Goal: Task Accomplishment & Management: Use online tool/utility

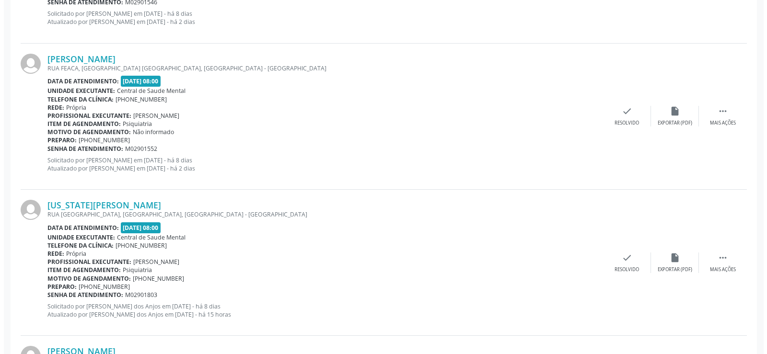
scroll to position [528, 0]
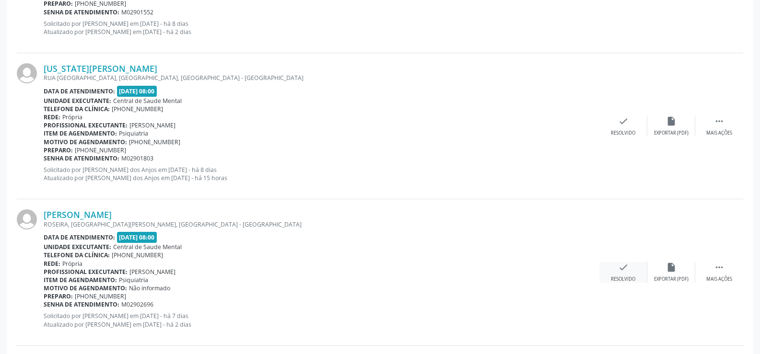
click at [616, 264] on div "check Resolvido" at bounding box center [623, 272] width 48 height 21
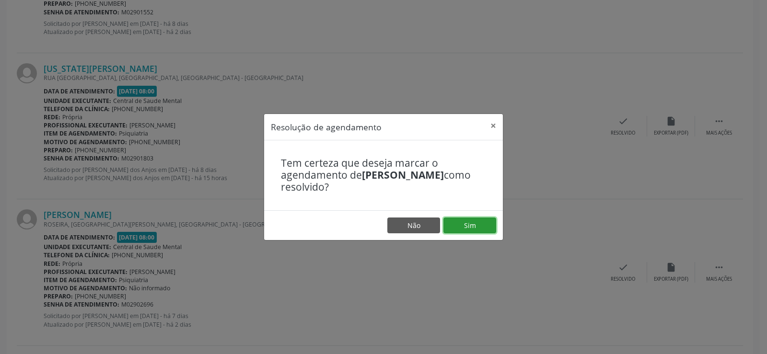
click at [476, 226] on button "Sim" at bounding box center [470, 226] width 53 height 16
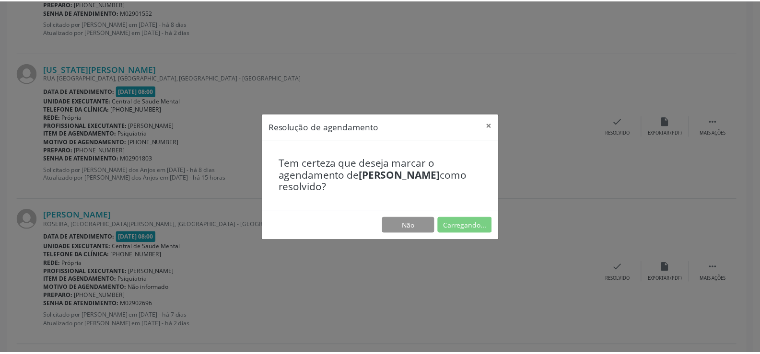
scroll to position [0, 0]
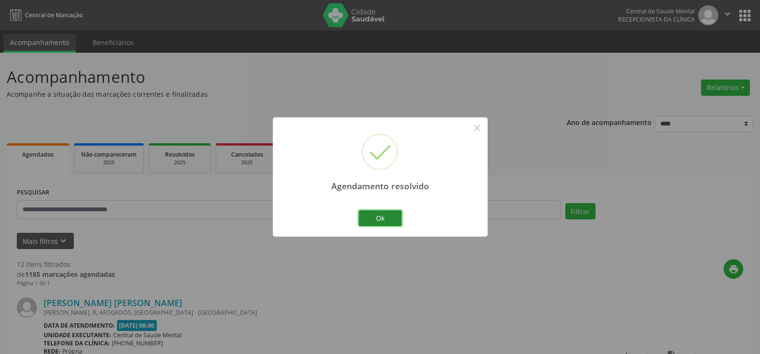
click at [399, 221] on button "Ok" at bounding box center [380, 219] width 43 height 16
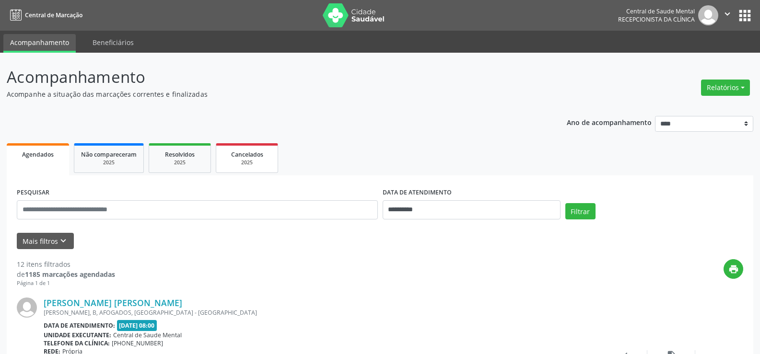
click at [259, 163] on div "2025" at bounding box center [247, 162] width 48 height 7
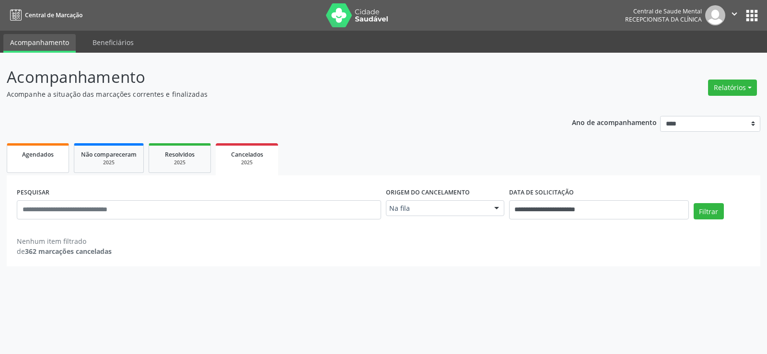
click at [49, 162] on link "Agendados" at bounding box center [38, 158] width 62 height 30
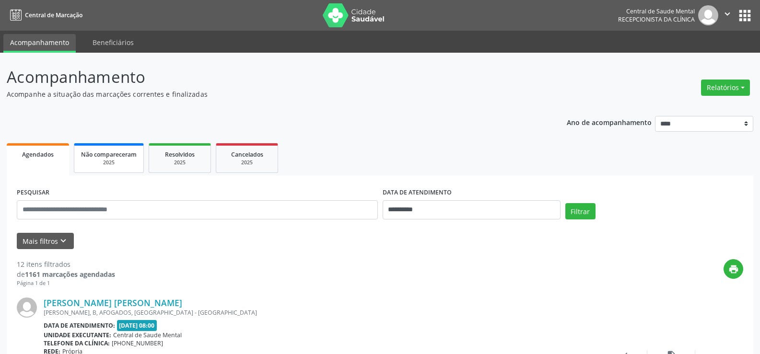
click at [116, 165] on div "2025" at bounding box center [109, 162] width 56 height 7
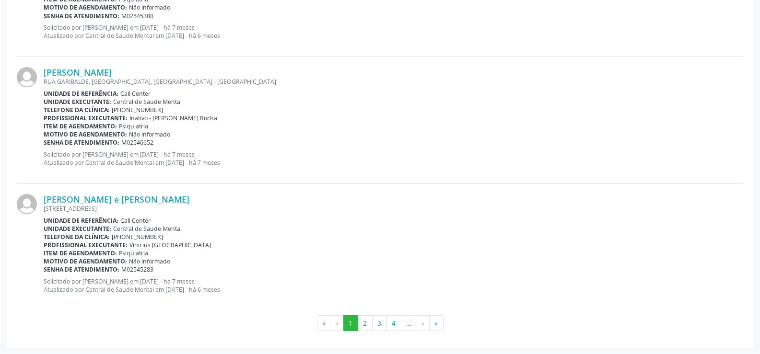
scroll to position [1875, 0]
click at [376, 298] on div "[PERSON_NAME] e [PERSON_NAME] [GEOGRAPHIC_DATA] 434, CASA, [GEOGRAPHIC_DATA], […" at bounding box center [394, 247] width 700 height 106
click at [362, 325] on button "2" at bounding box center [365, 323] width 15 height 16
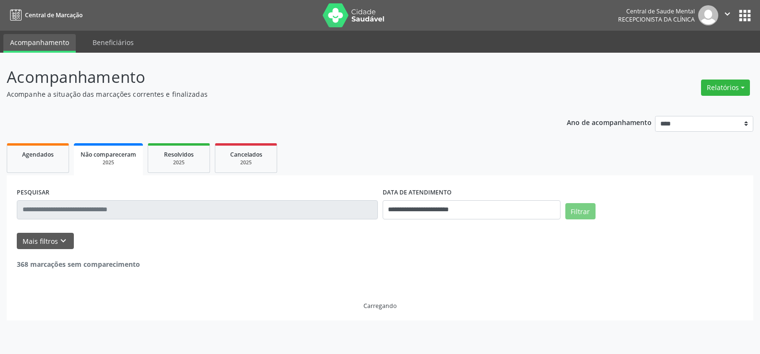
scroll to position [0, 0]
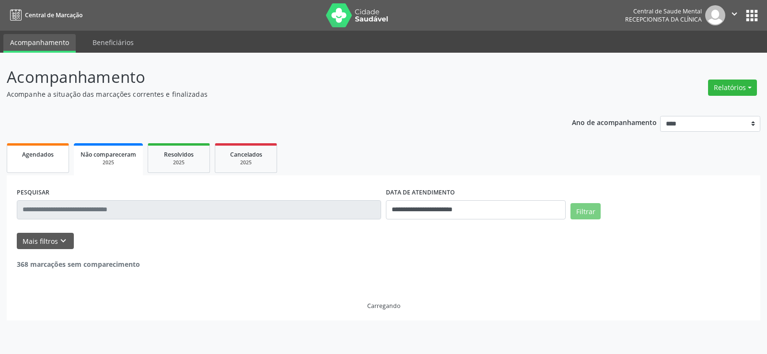
click at [36, 157] on span "Agendados" at bounding box center [38, 155] width 32 height 8
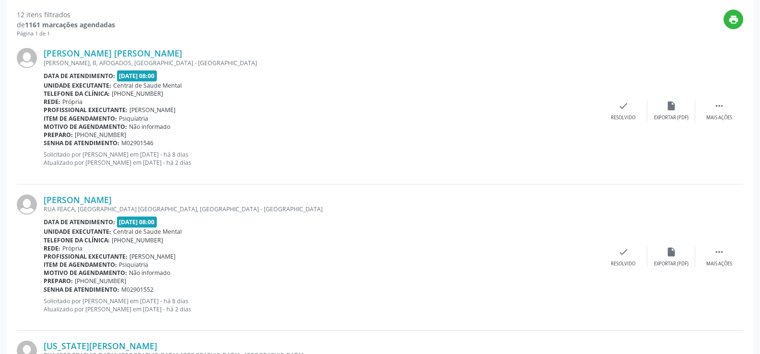
scroll to position [336, 0]
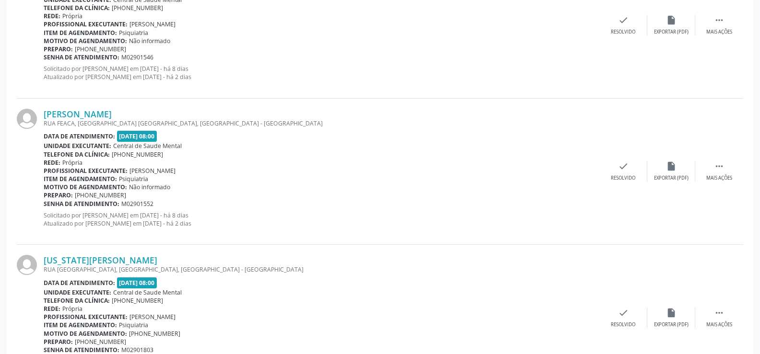
click at [235, 203] on div "Senha de atendimento: M02901552" at bounding box center [322, 204] width 556 height 8
click at [252, 218] on p "Solicitado por [PERSON_NAME] em [DATE] - há 8 dias Atualizado por [PERSON_NAME]…" at bounding box center [322, 220] width 556 height 16
click at [253, 229] on div "[PERSON_NAME] [GEOGRAPHIC_DATA], [GEOGRAPHIC_DATA][PERSON_NAME], [GEOGRAPHIC_DA…" at bounding box center [322, 172] width 556 height 126
click at [235, 212] on p "Solicitado por [PERSON_NAME] em [DATE] - há 8 dias Atualizado por [PERSON_NAME]…" at bounding box center [322, 220] width 556 height 16
drag, startPoint x: 183, startPoint y: 143, endPoint x: 113, endPoint y: 148, distance: 70.2
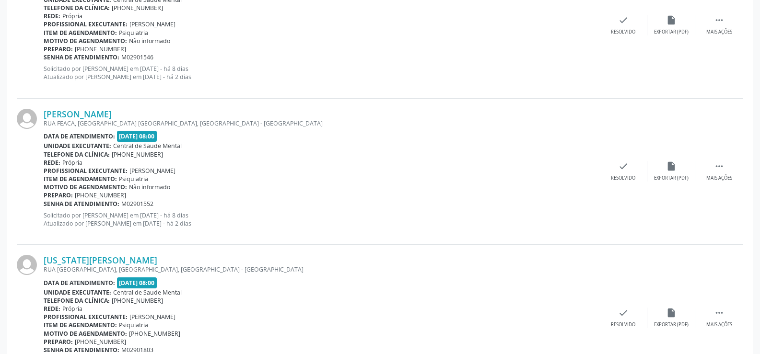
click at [113, 148] on div "Unidade executante: Central de Saude Mental" at bounding box center [322, 146] width 556 height 8
click at [145, 159] on div "[PERSON_NAME] [GEOGRAPHIC_DATA], [GEOGRAPHIC_DATA][PERSON_NAME], [GEOGRAPHIC_DA…" at bounding box center [322, 172] width 556 height 126
click at [245, 160] on div "Rede: [GEOGRAPHIC_DATA]" at bounding box center [322, 163] width 556 height 8
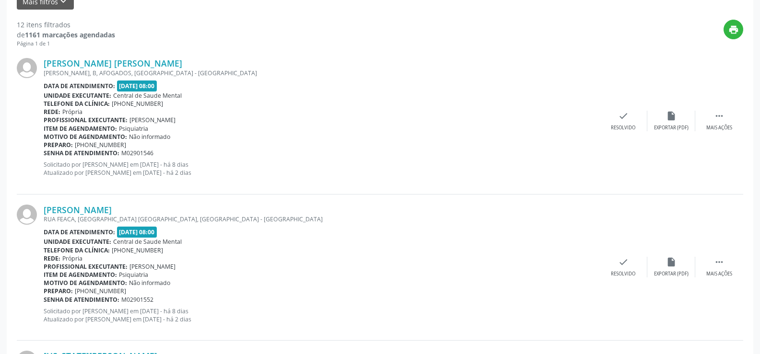
scroll to position [192, 0]
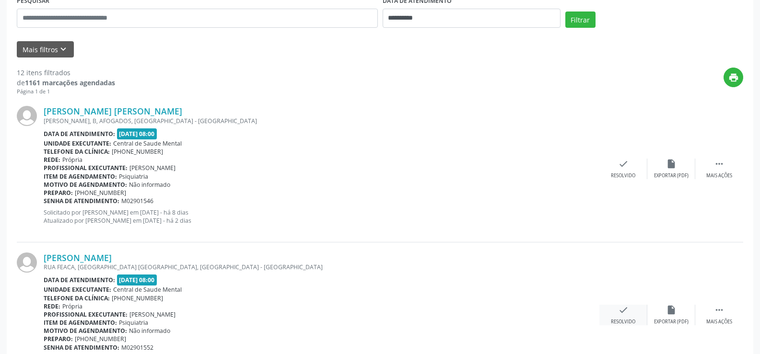
click at [628, 316] on div "check Resolvido" at bounding box center [623, 315] width 48 height 21
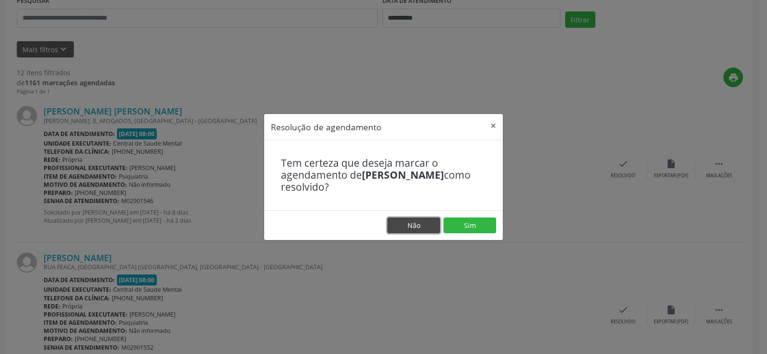
click at [407, 223] on button "Não" at bounding box center [414, 226] width 53 height 16
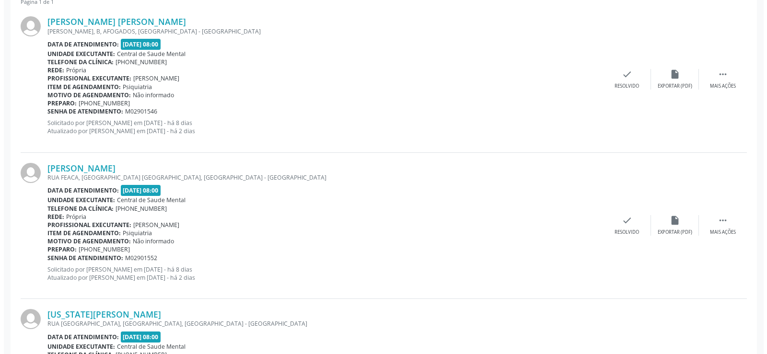
scroll to position [336, 0]
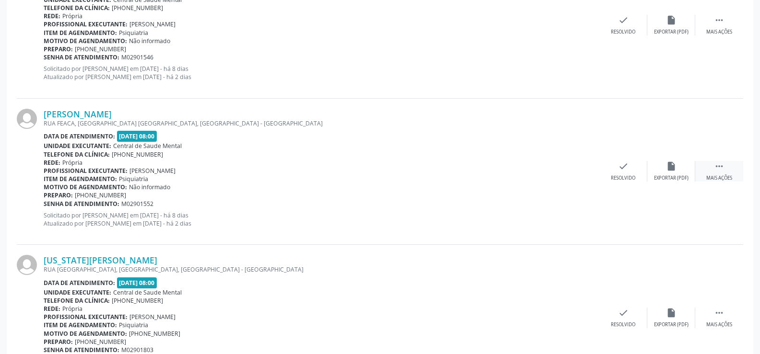
click at [719, 168] on icon "" at bounding box center [719, 166] width 11 height 11
click at [624, 172] on icon "cancel" at bounding box center [623, 166] width 11 height 11
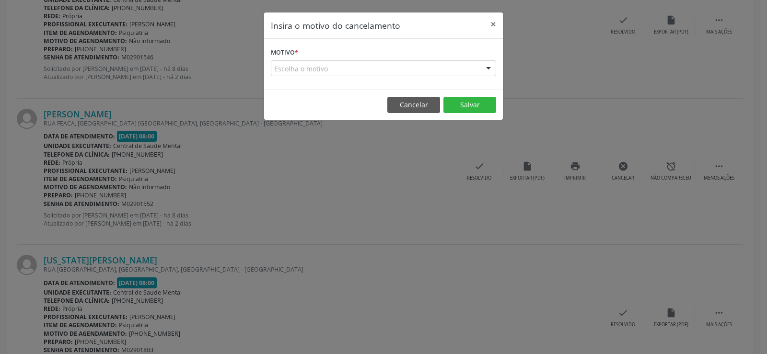
click at [415, 69] on div "Escolha o motivo" at bounding box center [383, 68] width 225 height 16
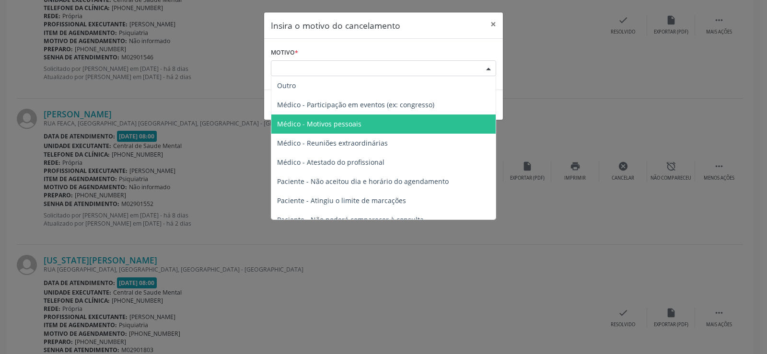
click at [386, 121] on span "Médico - Motivos pessoais" at bounding box center [383, 124] width 224 height 19
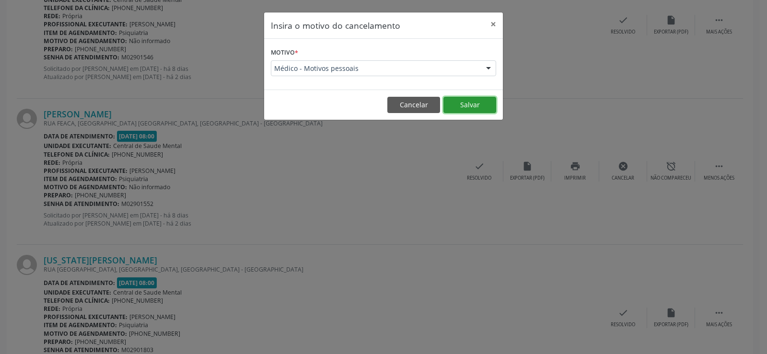
click at [456, 108] on button "Salvar" at bounding box center [470, 105] width 53 height 16
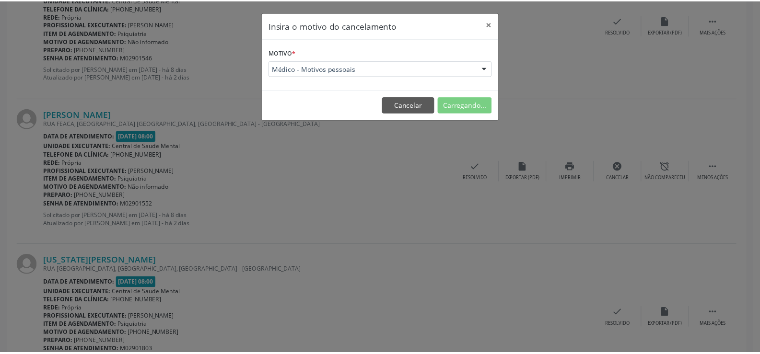
scroll to position [0, 0]
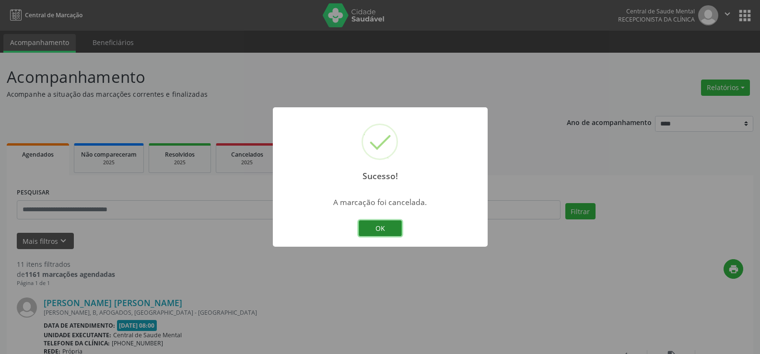
click at [389, 232] on button "OK" at bounding box center [380, 229] width 43 height 16
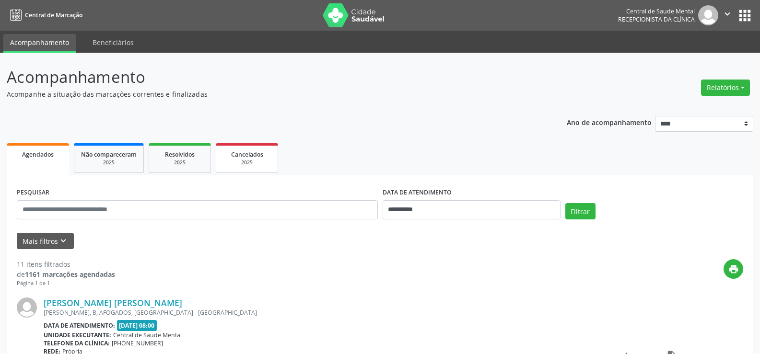
click at [241, 152] on span "Cancelados" at bounding box center [247, 155] width 32 height 8
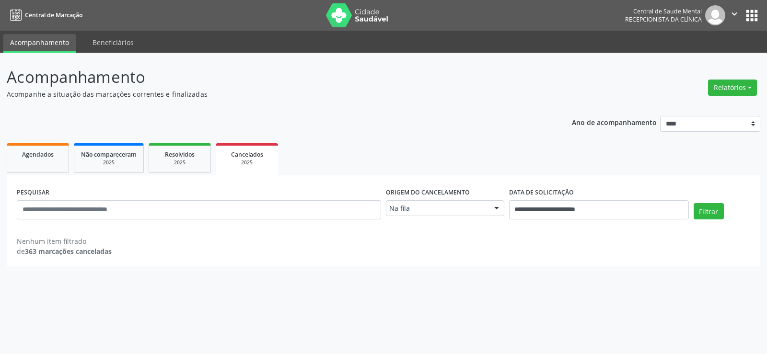
click at [220, 156] on link "Cancelados 2025" at bounding box center [247, 159] width 62 height 32
click at [161, 159] on div "2025" at bounding box center [180, 162] width 48 height 7
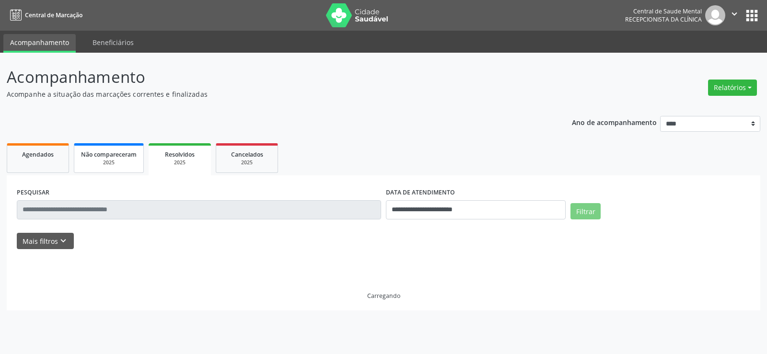
click at [100, 165] on div "2025" at bounding box center [109, 162] width 56 height 7
click at [46, 164] on link "Agendados" at bounding box center [38, 158] width 62 height 30
click at [181, 165] on div "2025" at bounding box center [180, 162] width 48 height 7
click at [255, 165] on div "2025" at bounding box center [247, 162] width 48 height 7
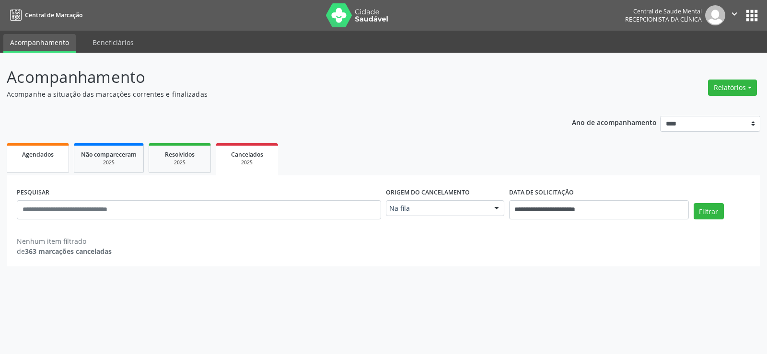
click at [48, 153] on span "Agendados" at bounding box center [38, 155] width 32 height 8
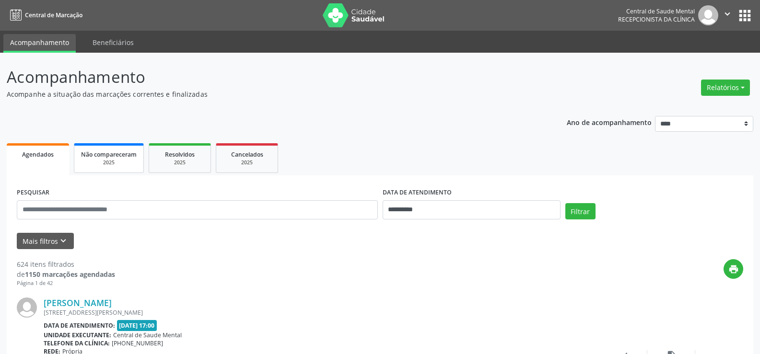
click at [105, 152] on span "Não compareceram" at bounding box center [109, 155] width 56 height 8
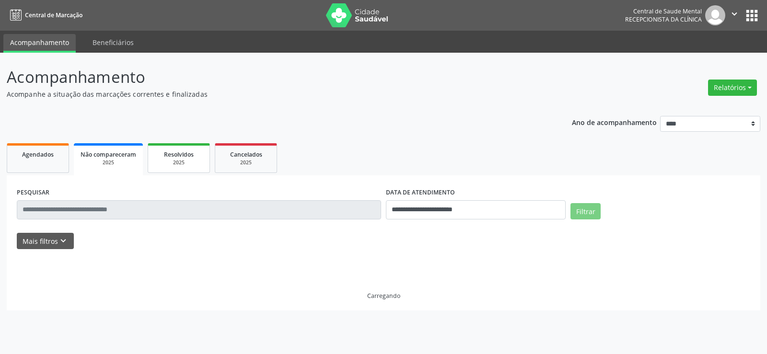
click at [185, 153] on span "Resolvidos" at bounding box center [179, 155] width 30 height 8
click at [259, 158] on span "Cancelados" at bounding box center [247, 155] width 32 height 8
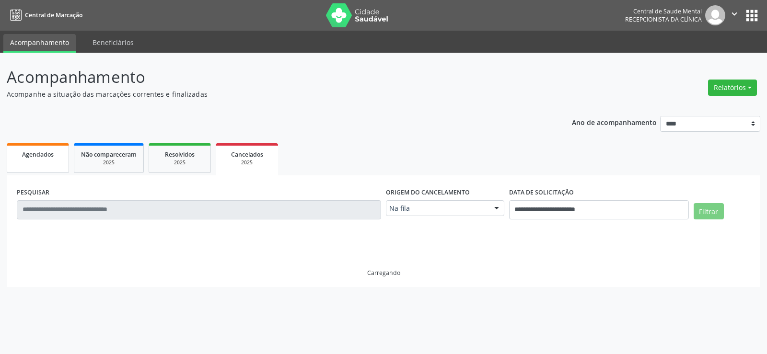
click at [20, 163] on link "Agendados" at bounding box center [38, 158] width 62 height 30
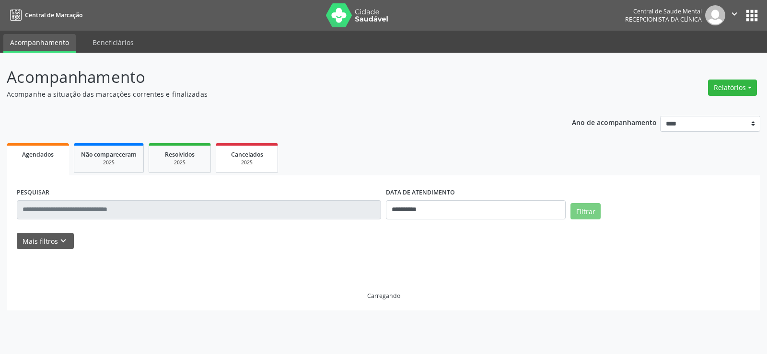
click at [262, 156] on span "Cancelados" at bounding box center [247, 155] width 32 height 8
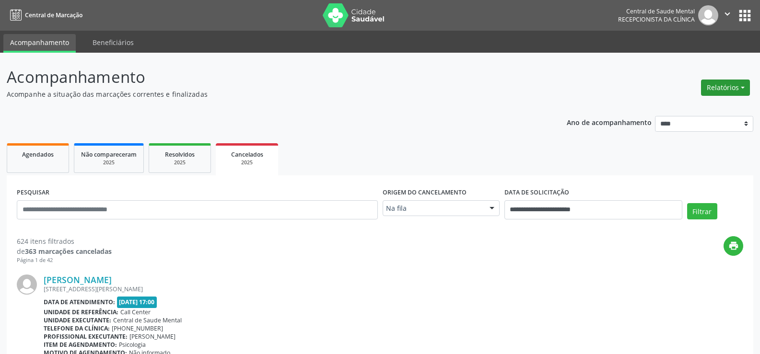
click at [728, 86] on button "Relatórios" at bounding box center [725, 88] width 49 height 16
click at [683, 122] on link "Procedimentos realizados" at bounding box center [698, 121] width 103 height 13
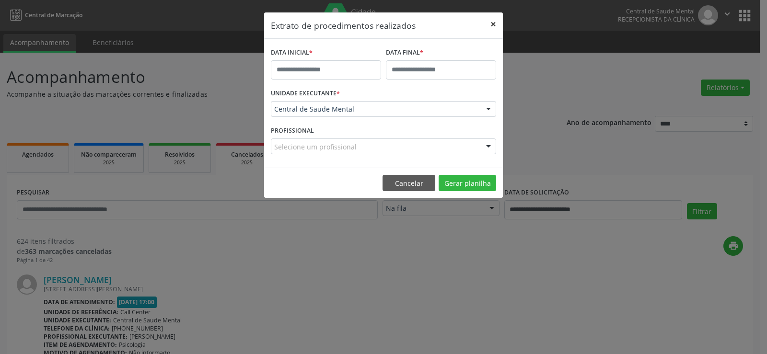
click at [491, 24] on button "×" at bounding box center [493, 24] width 19 height 24
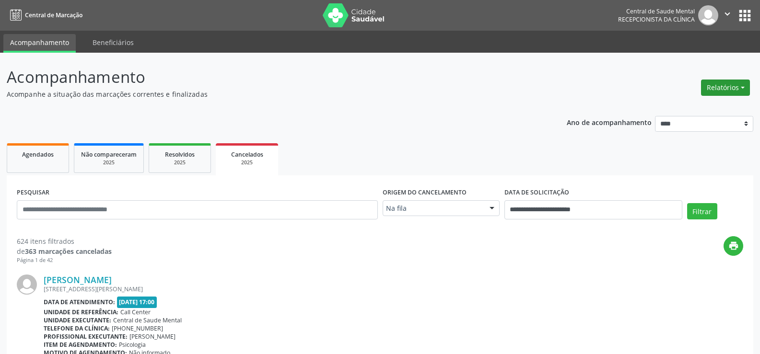
click at [731, 87] on button "Relatórios" at bounding box center [725, 88] width 49 height 16
click at [683, 108] on link "Agendamentos" at bounding box center [698, 108] width 103 height 13
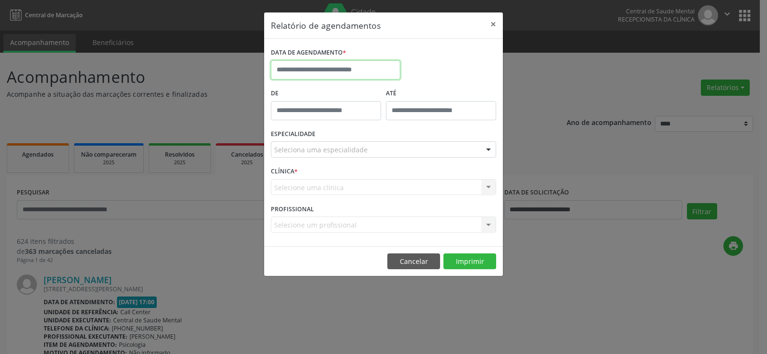
click at [360, 72] on body "**********" at bounding box center [383, 177] width 767 height 354
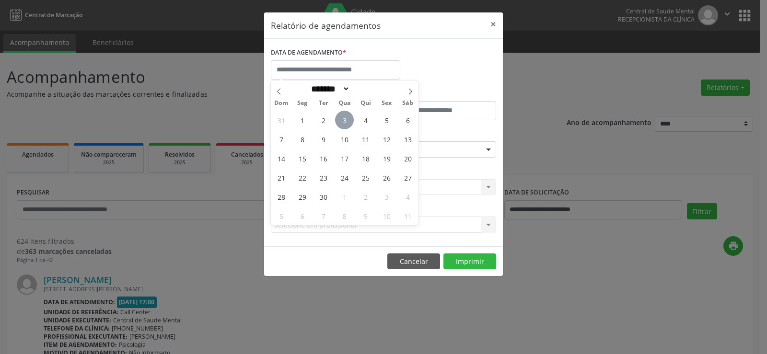
click at [344, 123] on span "3" at bounding box center [344, 120] width 19 height 19
type input "**********"
click at [347, 119] on span "3" at bounding box center [344, 120] width 19 height 19
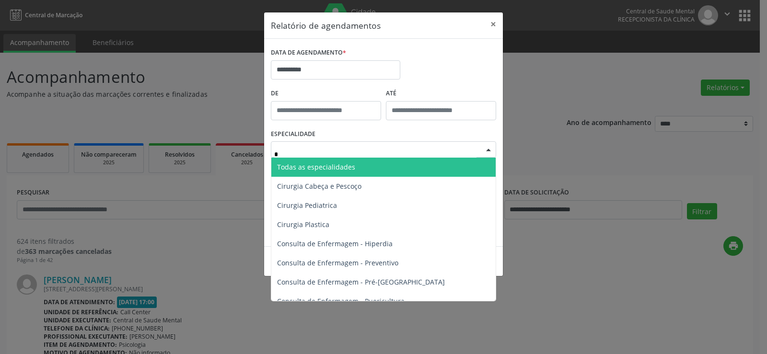
type input "**"
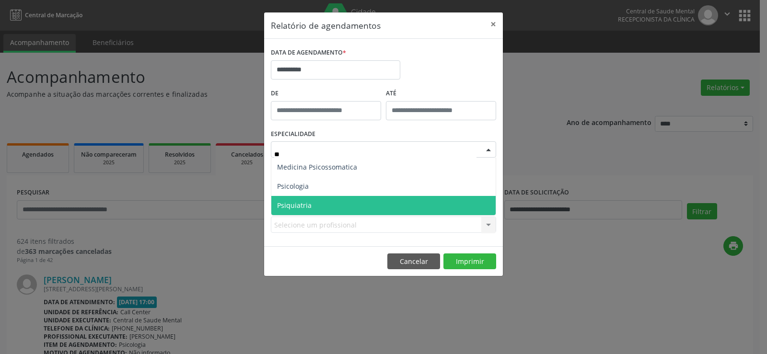
click at [300, 200] on span "Psiquiatria" at bounding box center [383, 205] width 224 height 19
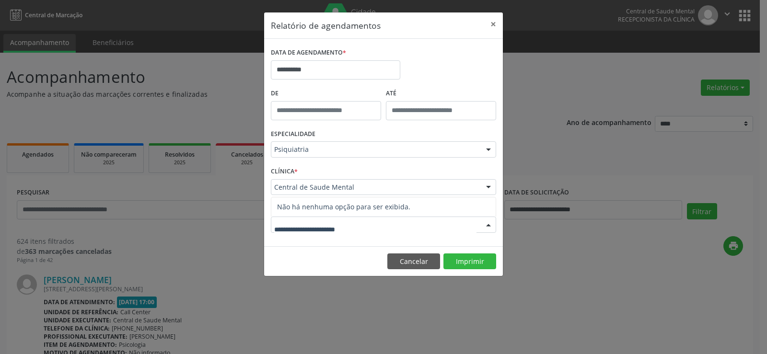
drag, startPoint x: 305, startPoint y: 230, endPoint x: 306, endPoint y: 223, distance: 6.4
click at [305, 230] on input "text" at bounding box center [375, 229] width 202 height 19
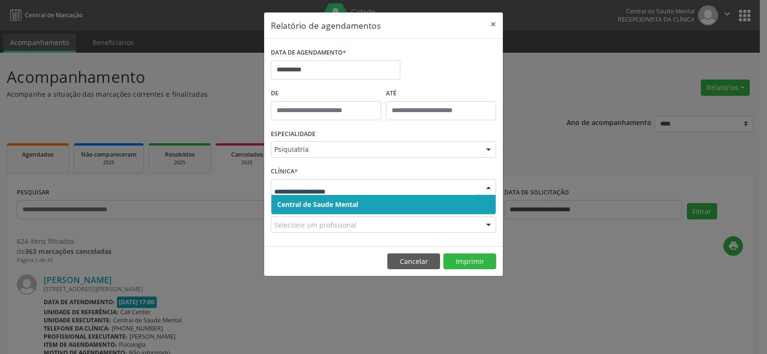
click at [317, 205] on span "Central de Saude Mental" at bounding box center [317, 204] width 81 height 9
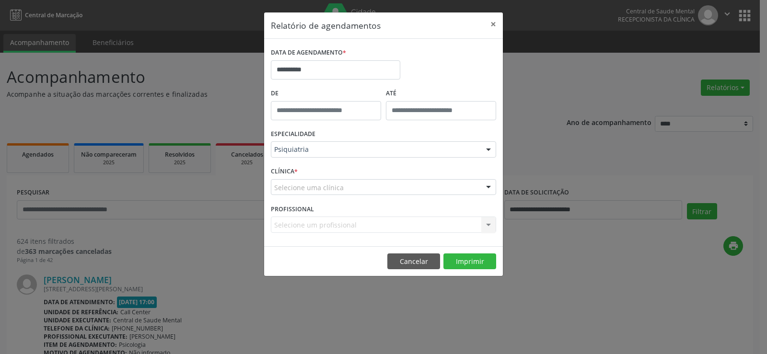
click at [363, 189] on div "Selecione uma clínica" at bounding box center [383, 187] width 225 height 16
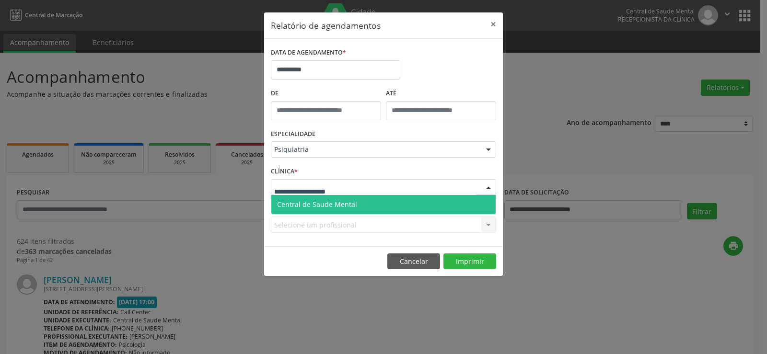
click at [356, 200] on span "Central de Saude Mental" at bounding box center [383, 204] width 224 height 19
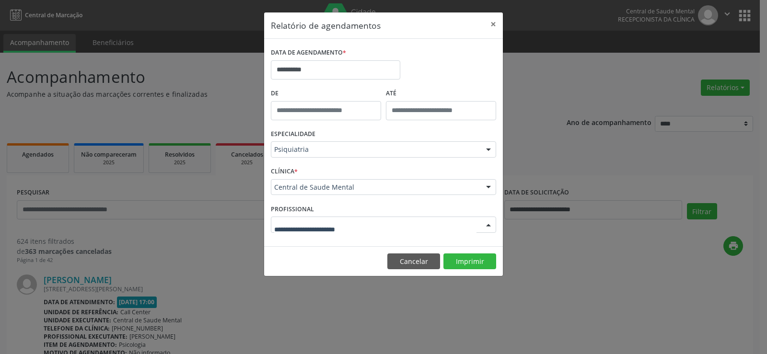
click at [414, 225] on div at bounding box center [383, 225] width 225 height 16
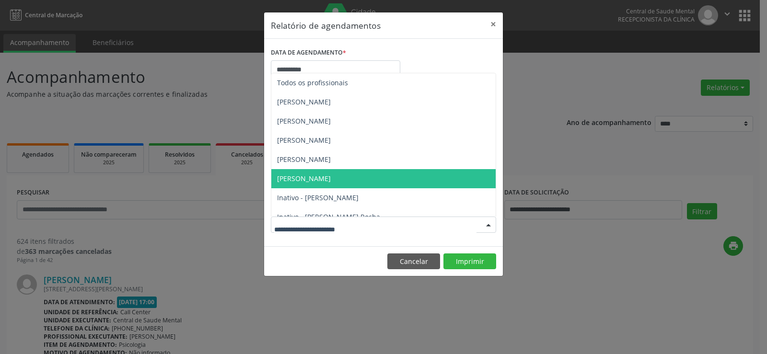
click at [380, 174] on span "[PERSON_NAME]" at bounding box center [383, 178] width 224 height 19
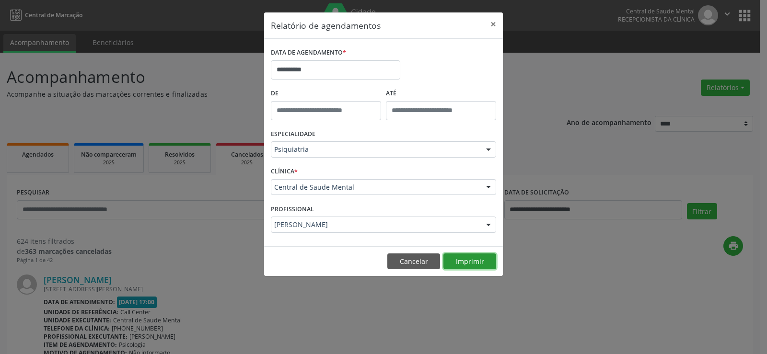
click at [490, 259] on button "Imprimir" at bounding box center [470, 262] width 53 height 16
